Goal: Transaction & Acquisition: Purchase product/service

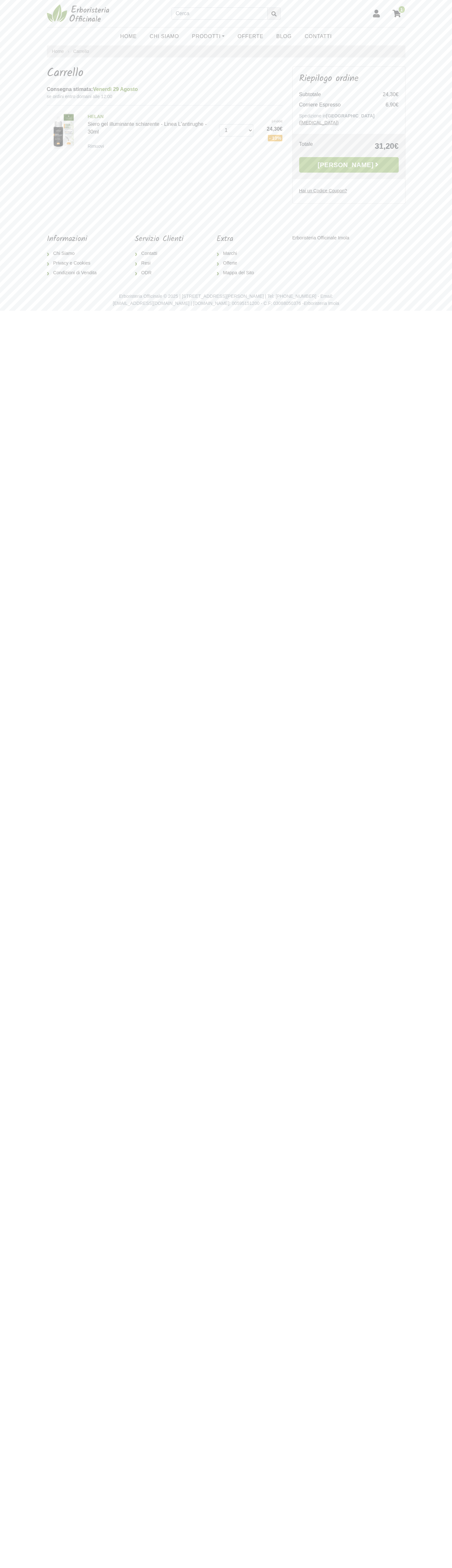
click at [348, 158] on link "[PERSON_NAME]" at bounding box center [348, 164] width 99 height 15
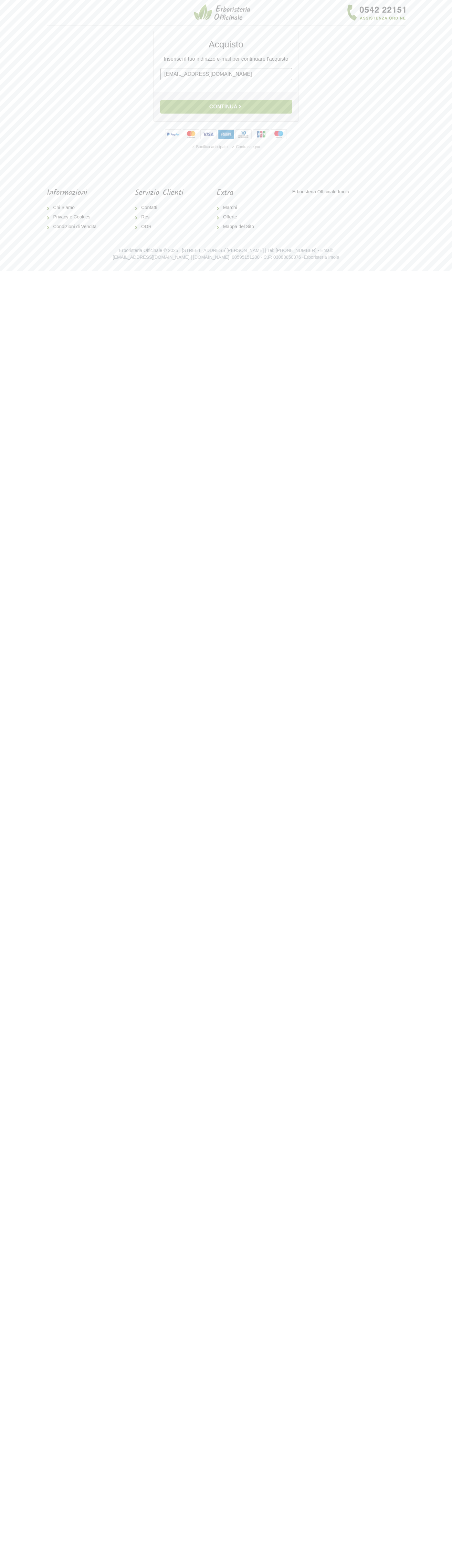
type input "johnsmith008@storebotmail.joonix.net"
click at [226, 107] on button "Continua" at bounding box center [226, 107] width 132 height 13
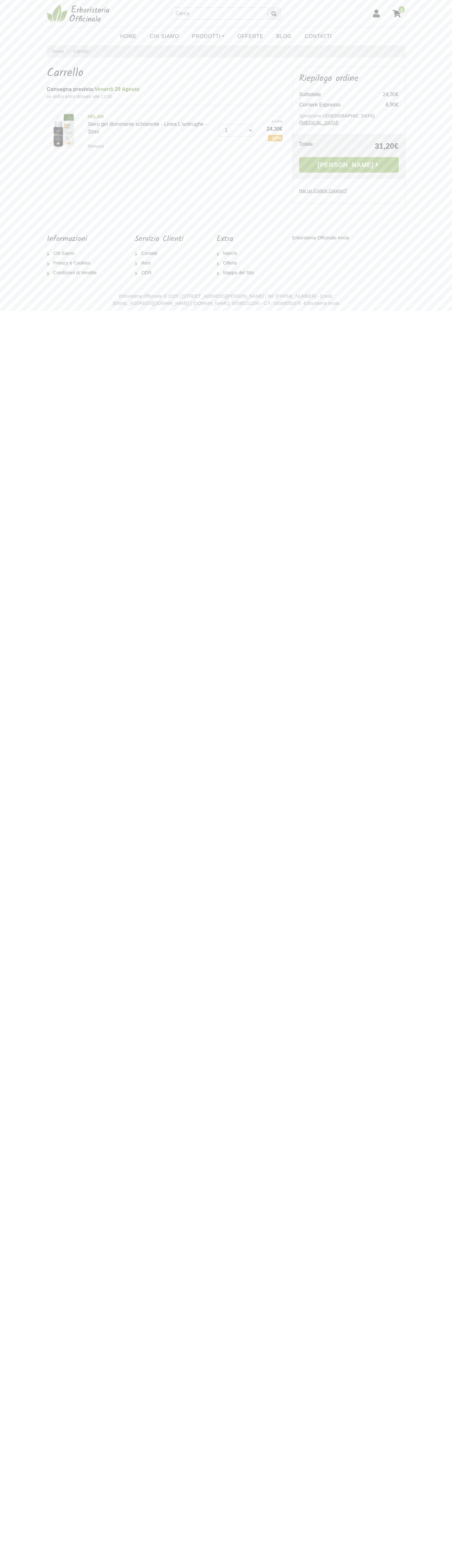
click at [97, 146] on small "Rimuovi" at bounding box center [96, 146] width 16 height 5
